Goal: Task Accomplishment & Management: Manage account settings

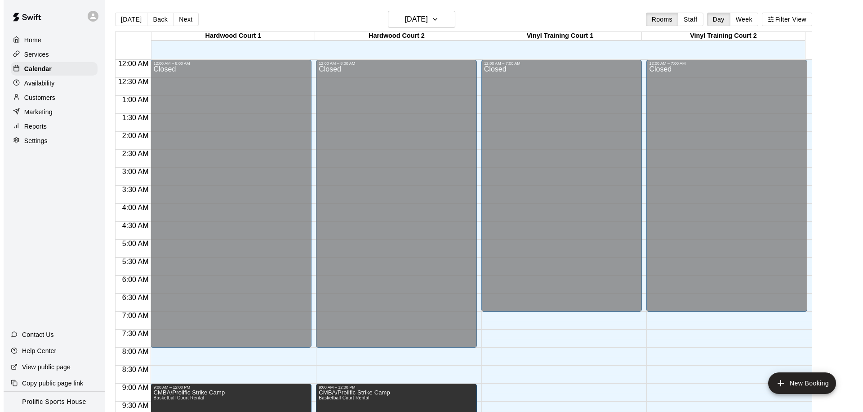
scroll to position [474, 0]
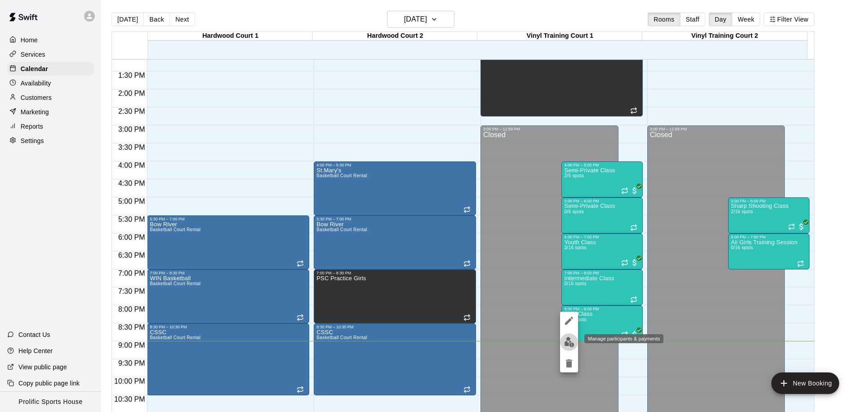
click at [567, 347] on button "edit" at bounding box center [569, 342] width 18 height 18
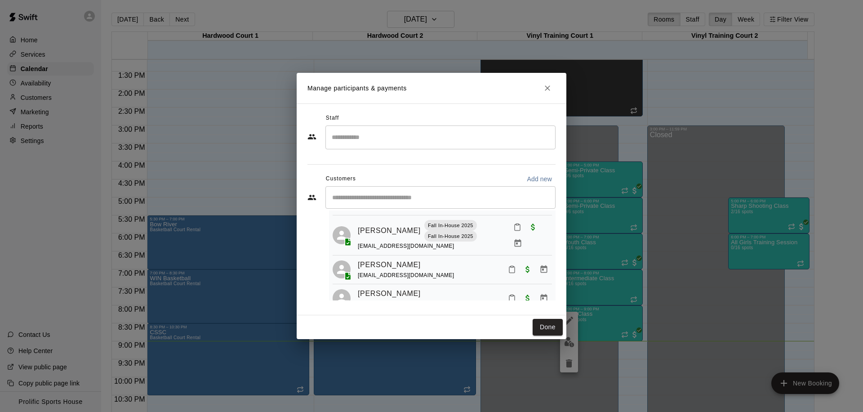
scroll to position [4, 0]
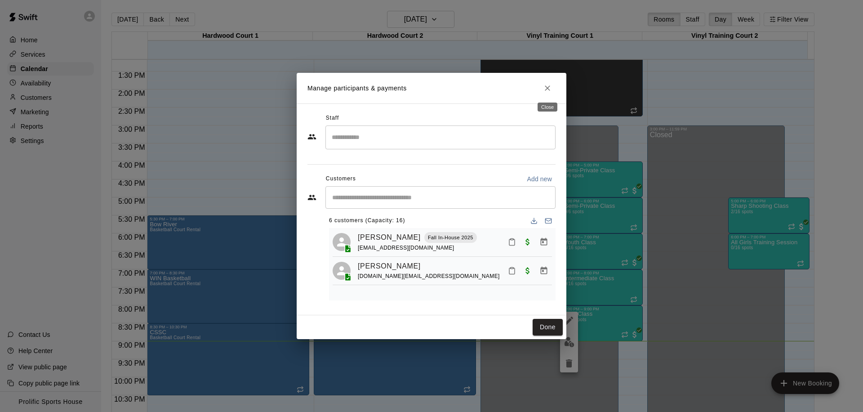
click at [548, 90] on icon "Close" at bounding box center [547, 88] width 9 height 9
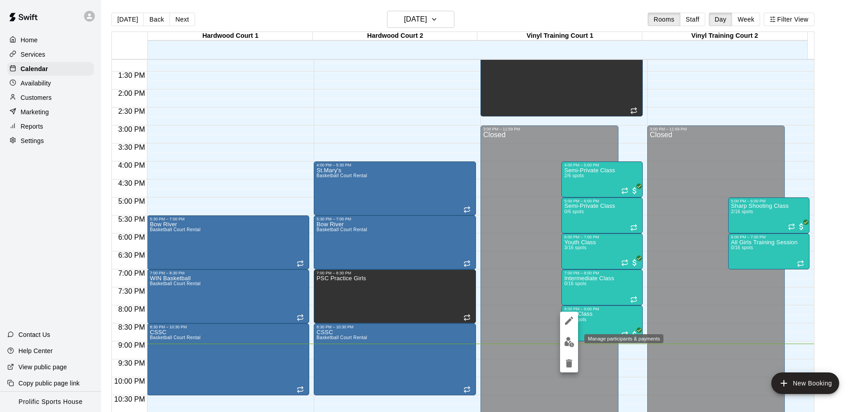
click at [570, 343] on img "edit" at bounding box center [569, 342] width 10 height 10
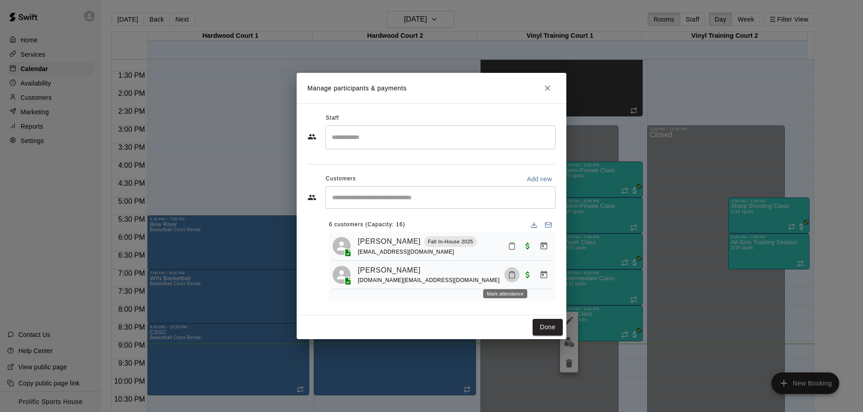
click at [508, 278] on icon "Mark attendance" at bounding box center [512, 275] width 8 height 8
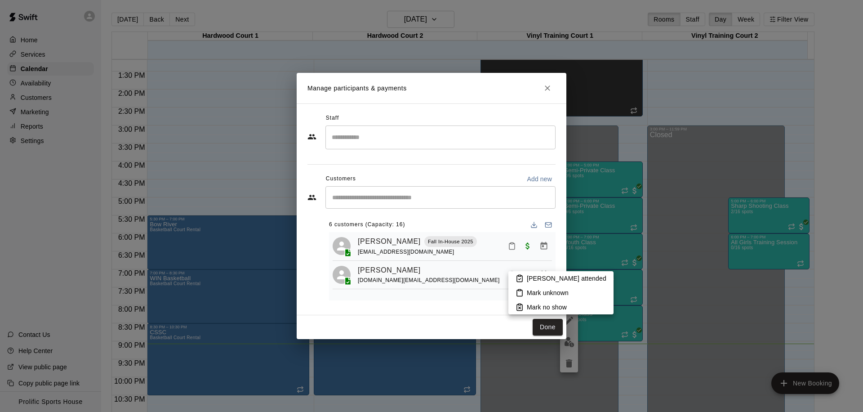
click at [543, 276] on p "[PERSON_NAME] attended" at bounding box center [567, 278] width 80 height 9
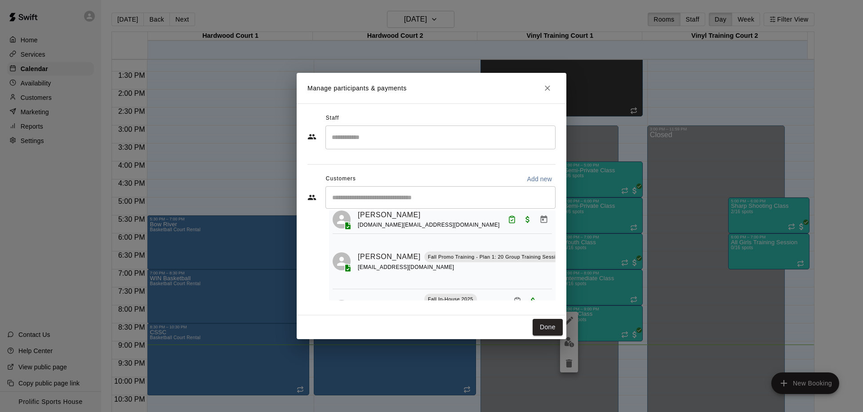
scroll to position [55, 26]
click at [572, 245] on icon "Mark attendance" at bounding box center [576, 245] width 8 height 8
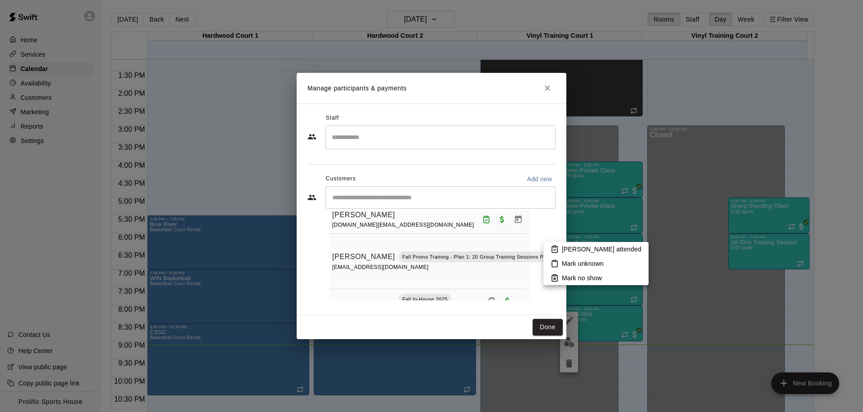
click at [572, 248] on p "[PERSON_NAME] attended" at bounding box center [602, 248] width 80 height 9
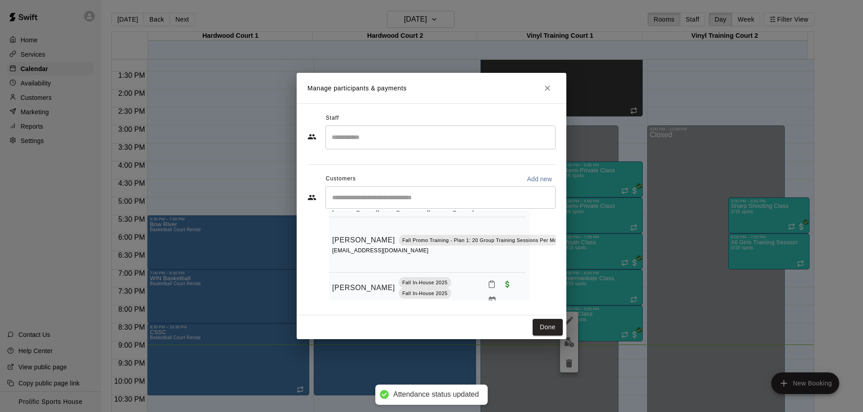
scroll to position [86, 26]
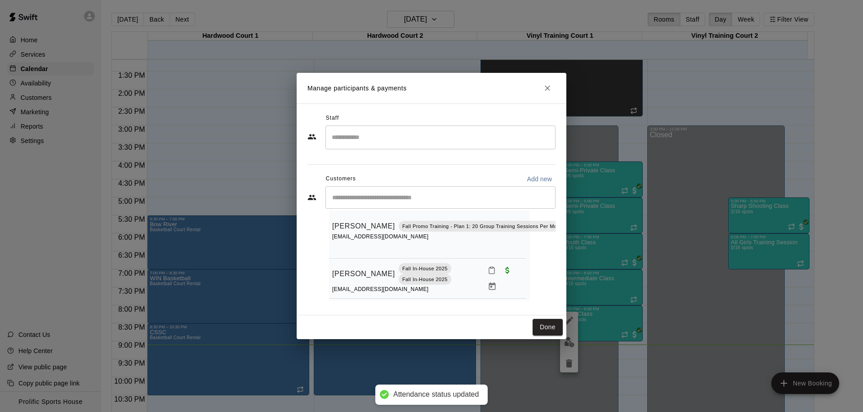
click at [518, 301] on div "Staff ​ Customers Add new ​ 6 customers (Capacity: 16) [PERSON_NAME] Fall In-Ho…" at bounding box center [431, 209] width 248 height 196
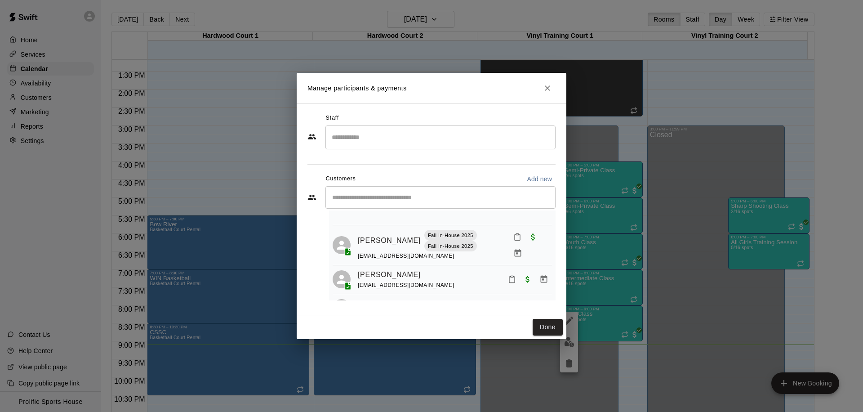
scroll to position [123, 0]
click at [509, 275] on icon "Mark attendance" at bounding box center [511, 275] width 5 height 6
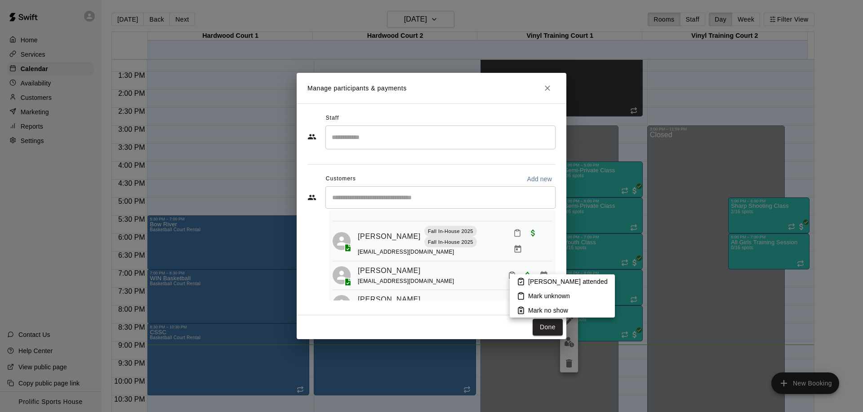
click at [532, 284] on p "[PERSON_NAME] attended" at bounding box center [568, 281] width 80 height 9
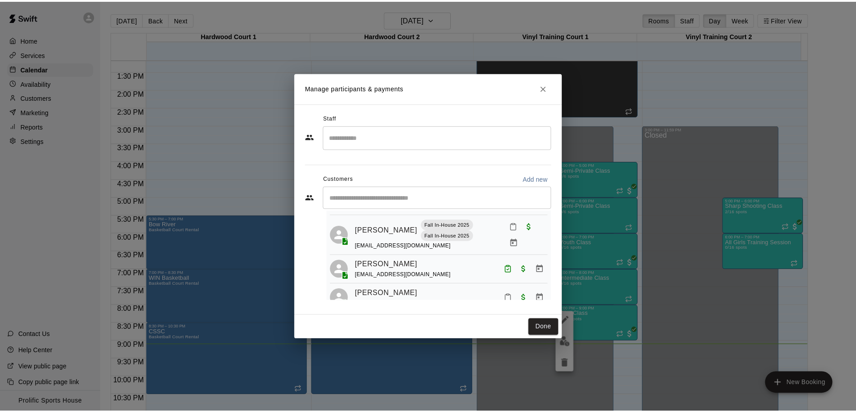
scroll to position [154, 0]
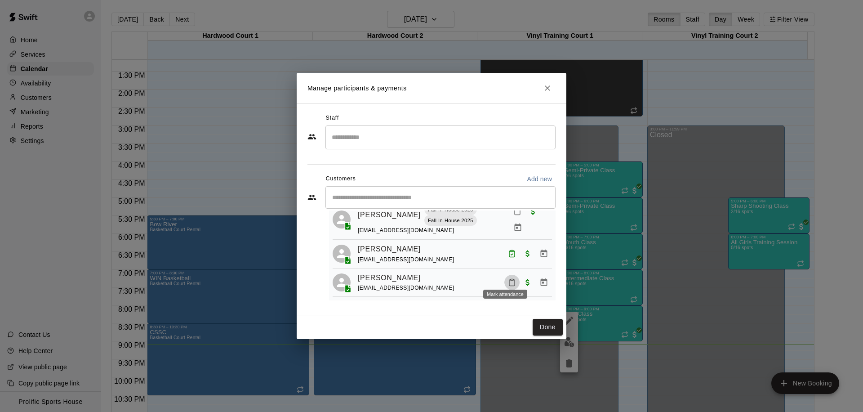
click at [508, 278] on icon "Mark attendance" at bounding box center [512, 282] width 8 height 8
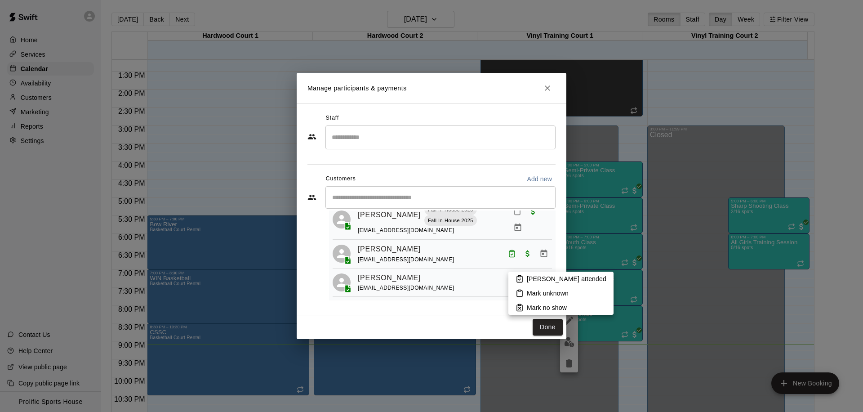
click at [559, 275] on p "[PERSON_NAME] attended" at bounding box center [567, 278] width 80 height 9
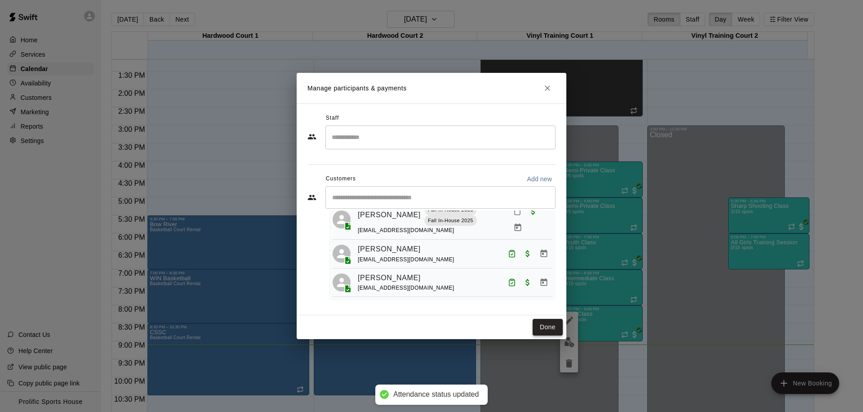
click at [538, 324] on button "Done" at bounding box center [548, 327] width 30 height 17
